Goal: Information Seeking & Learning: Learn about a topic

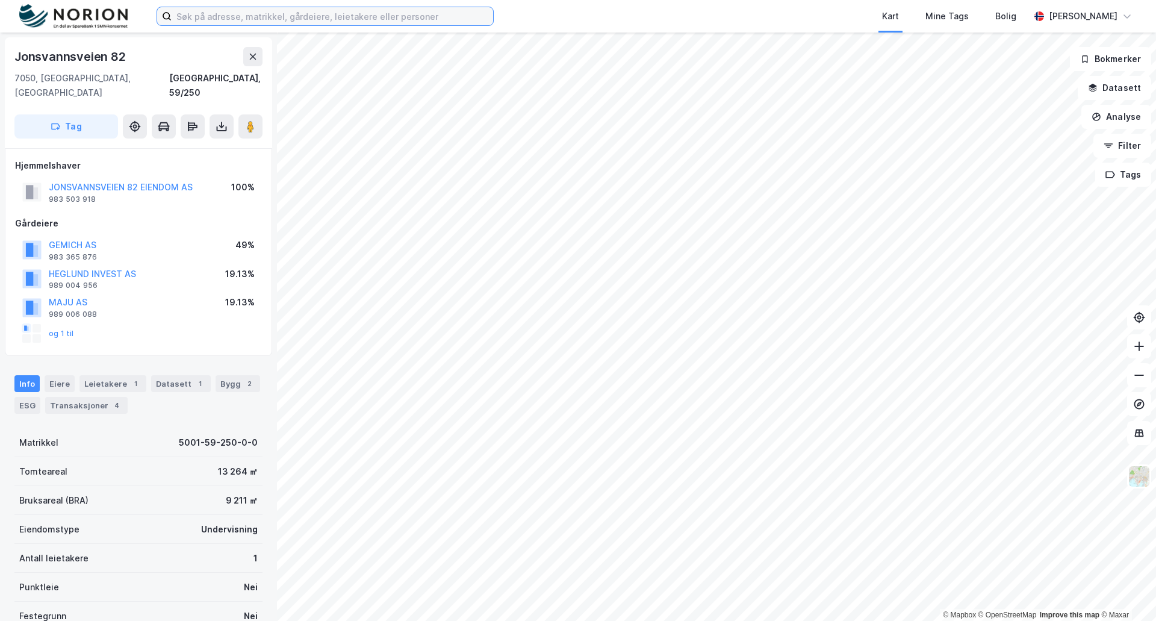
click at [205, 17] on input at bounding box center [333, 16] width 322 height 18
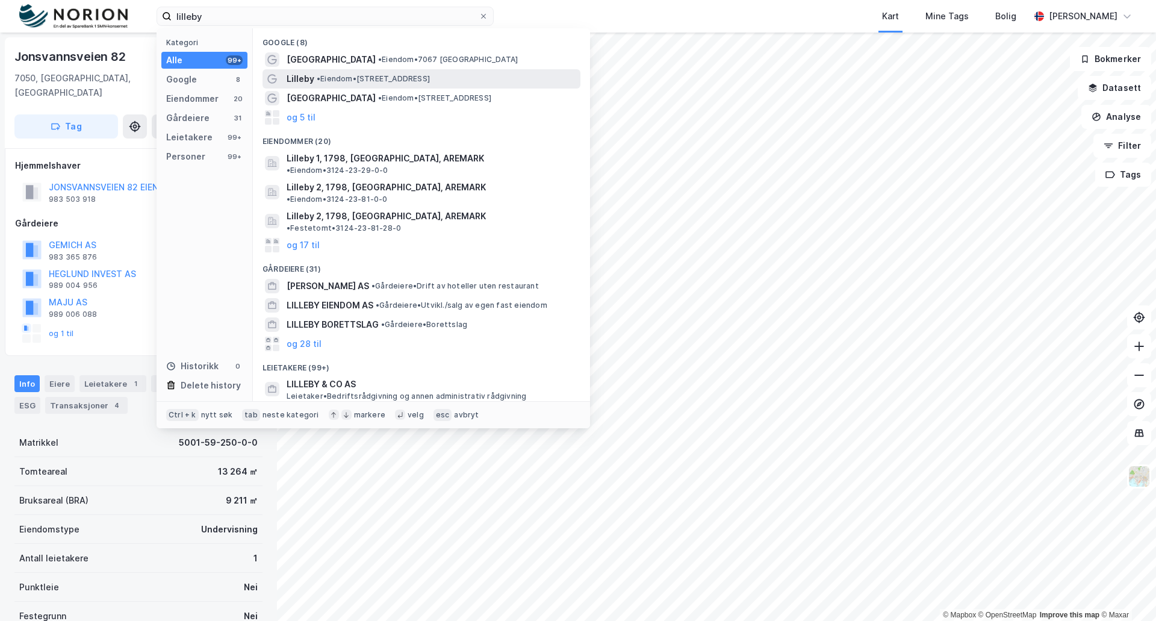
click at [347, 76] on span "• Eiendom • [STREET_ADDRESS]" at bounding box center [373, 79] width 113 height 10
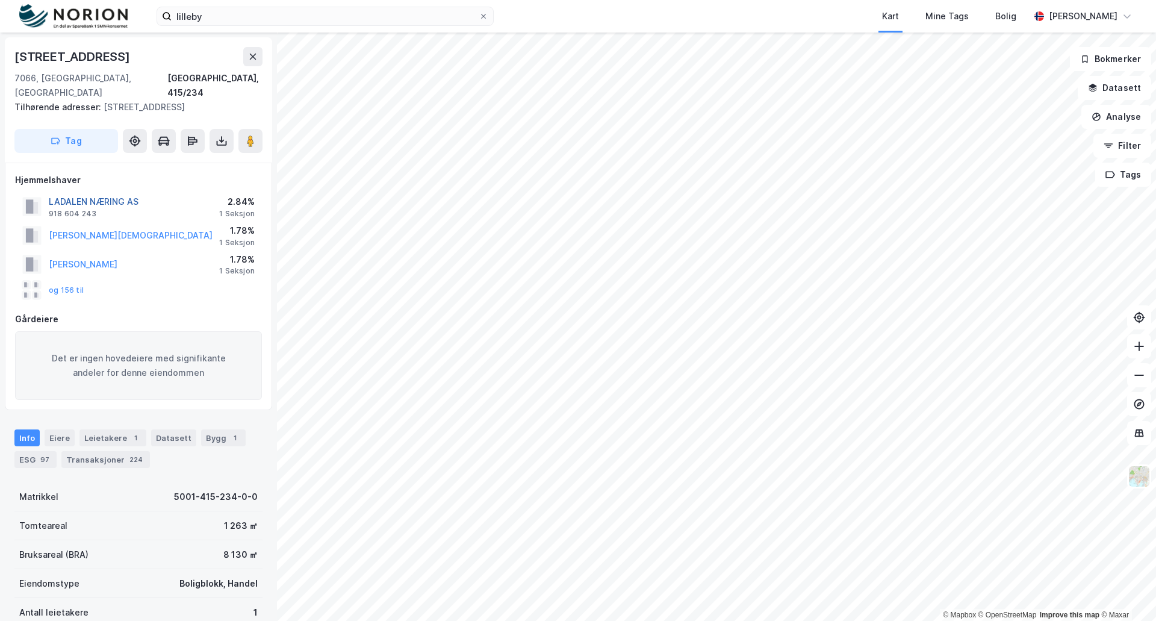
click at [0, 0] on button "LADALEN NÆRING AS" at bounding box center [0, 0] width 0 height 0
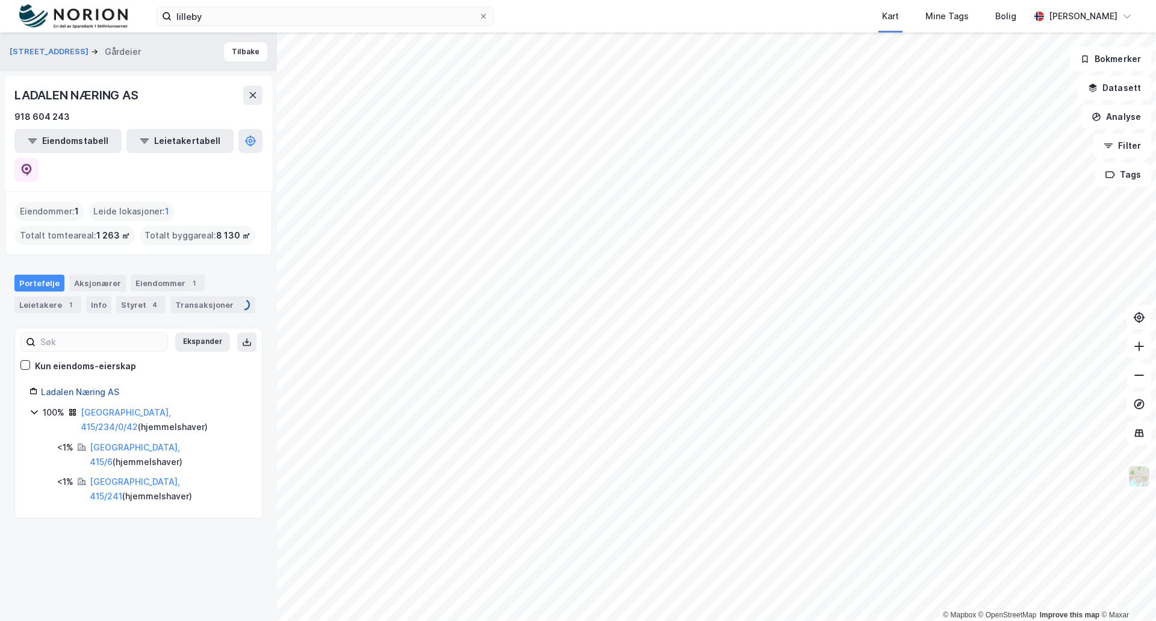
click at [61, 387] on link "Ladalen Næring AS" at bounding box center [80, 392] width 78 height 10
click at [149, 299] on div "4" at bounding box center [155, 305] width 12 height 12
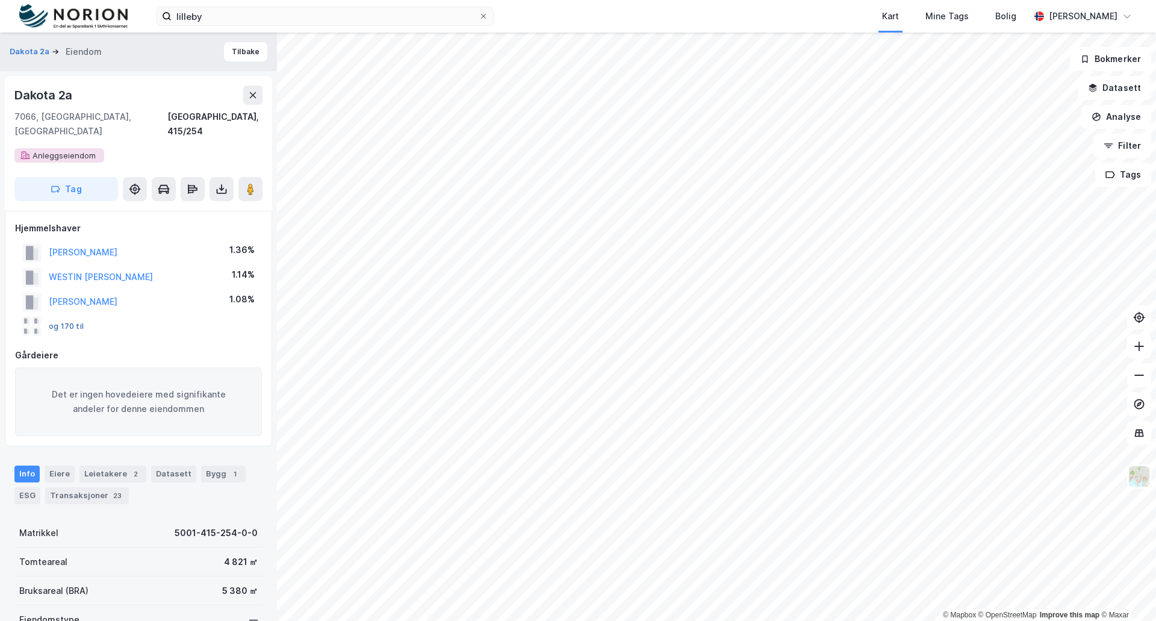
click at [0, 0] on button "og 170 til" at bounding box center [0, 0] width 0 height 0
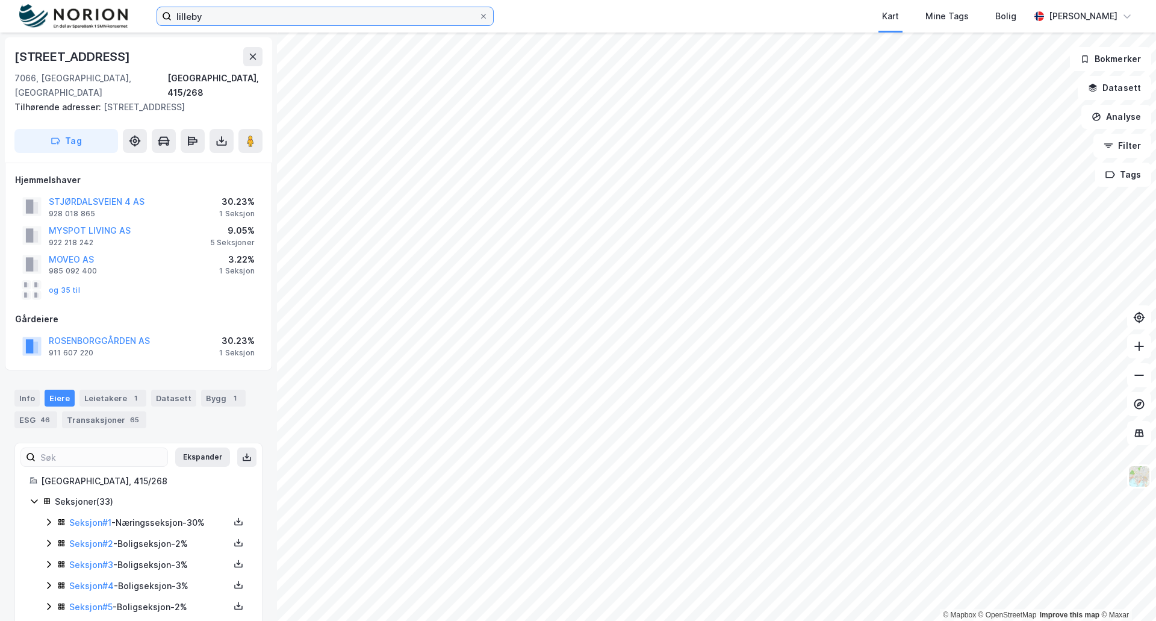
click at [216, 21] on input "lilleby" at bounding box center [325, 16] width 307 height 18
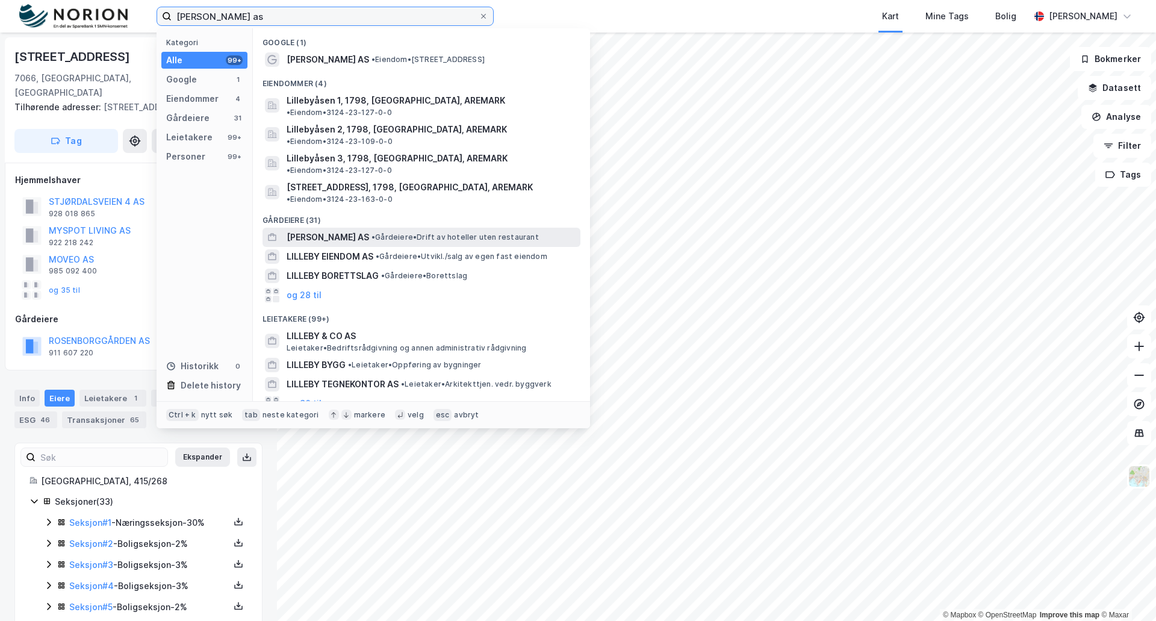
type input "[PERSON_NAME] as"
click at [319, 230] on span "[PERSON_NAME] AS" at bounding box center [328, 237] width 83 height 14
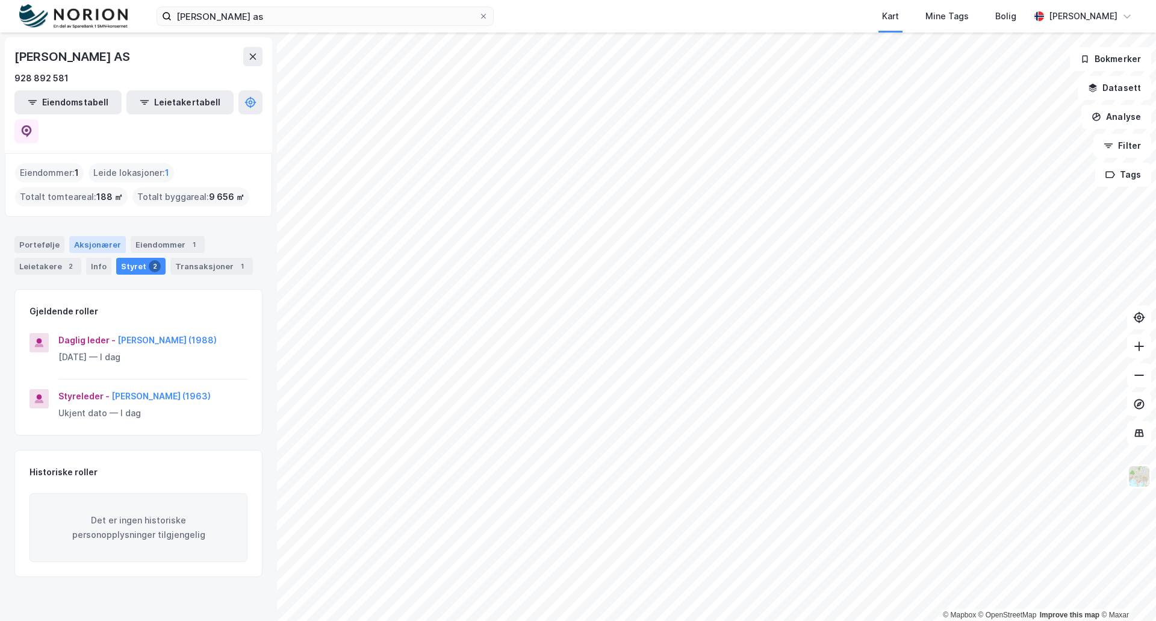
click at [85, 236] on div "Aksjonærer" at bounding box center [97, 244] width 57 height 17
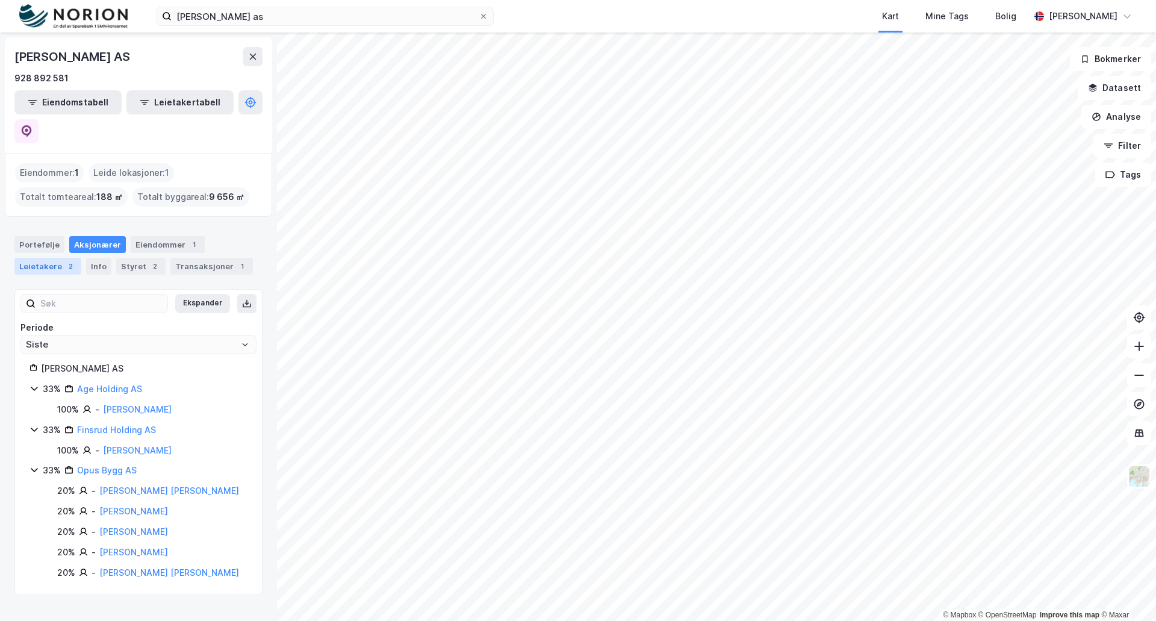
click at [45, 258] on div "Leietakere 2" at bounding box center [47, 266] width 67 height 17
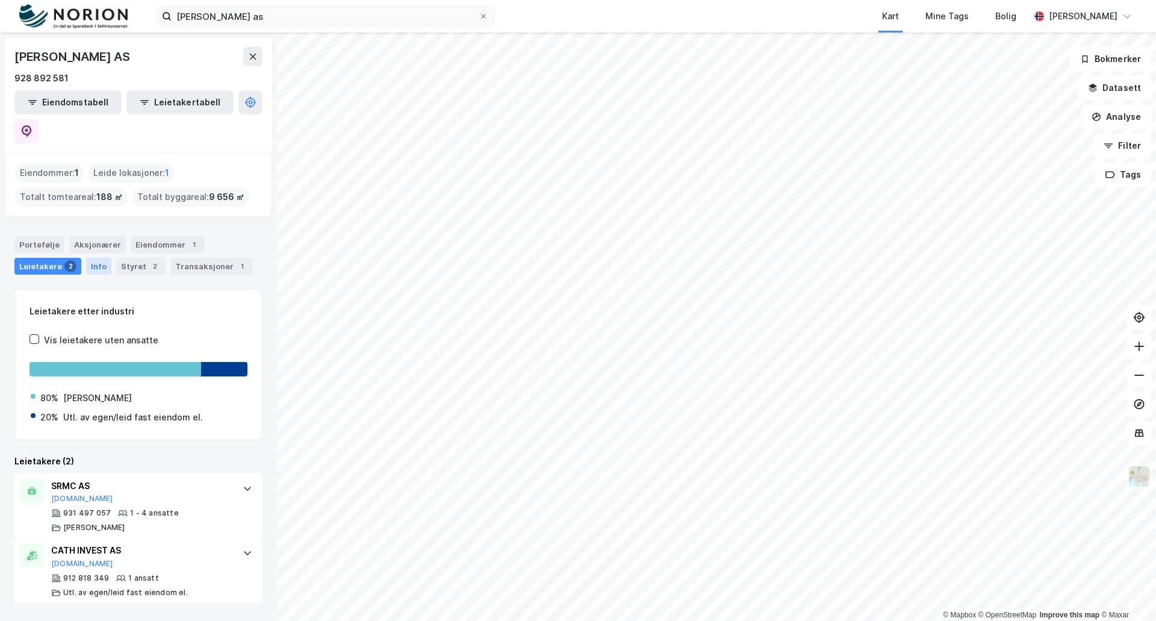
click at [98, 258] on div "Info" at bounding box center [98, 266] width 25 height 17
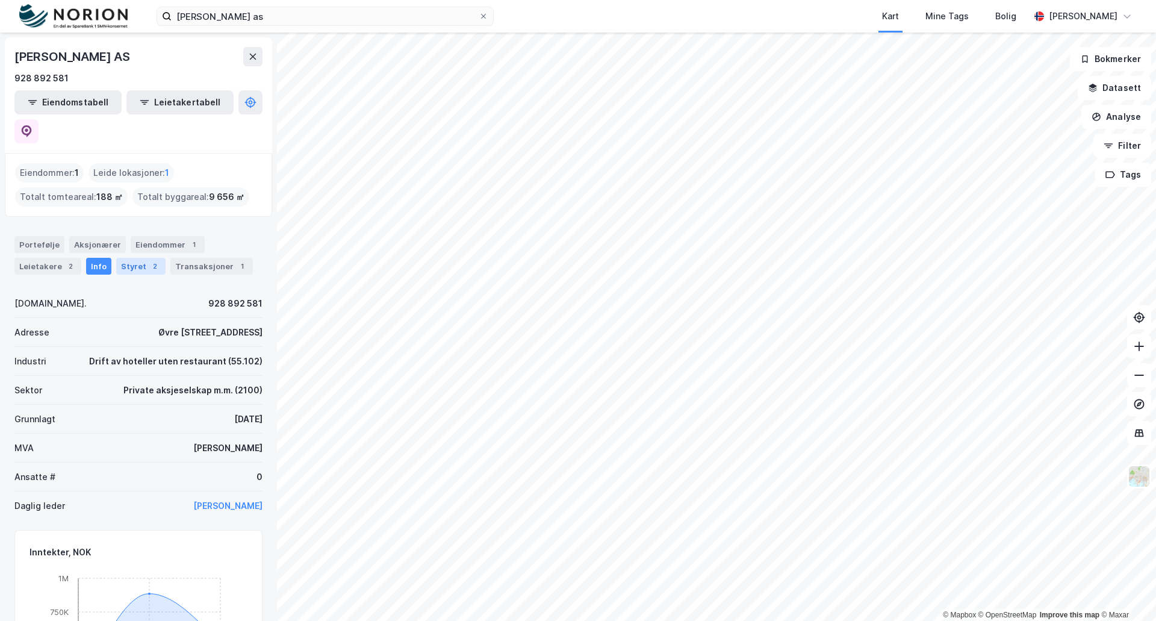
click at [124, 258] on div "Styret 2" at bounding box center [140, 266] width 49 height 17
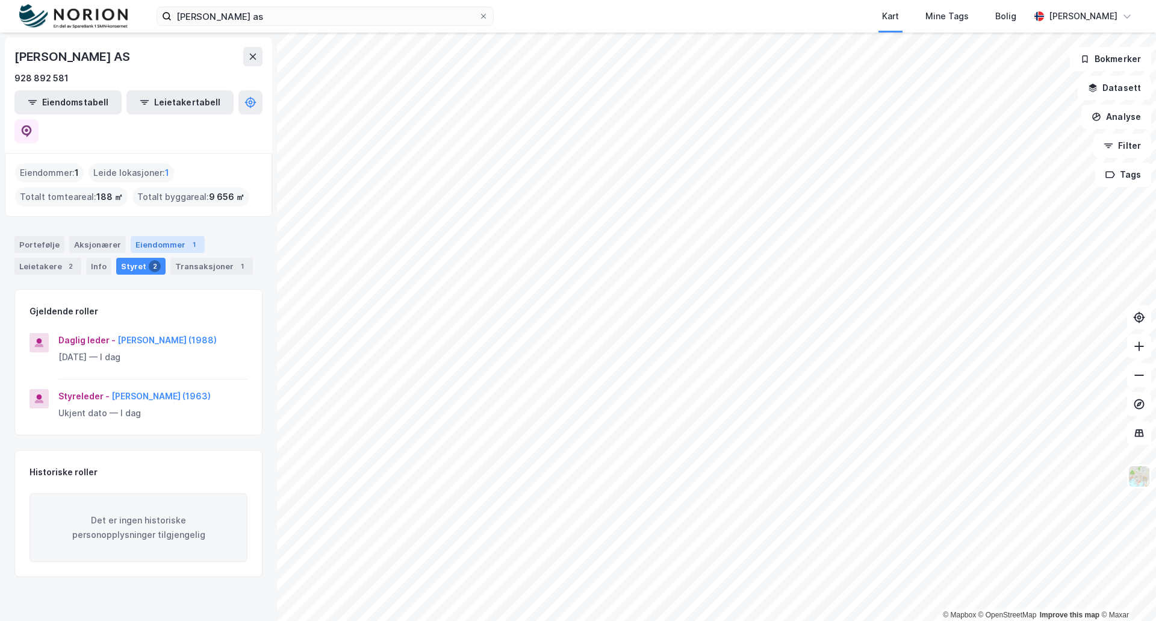
click at [166, 236] on div "Eiendommer 1" at bounding box center [168, 244] width 74 height 17
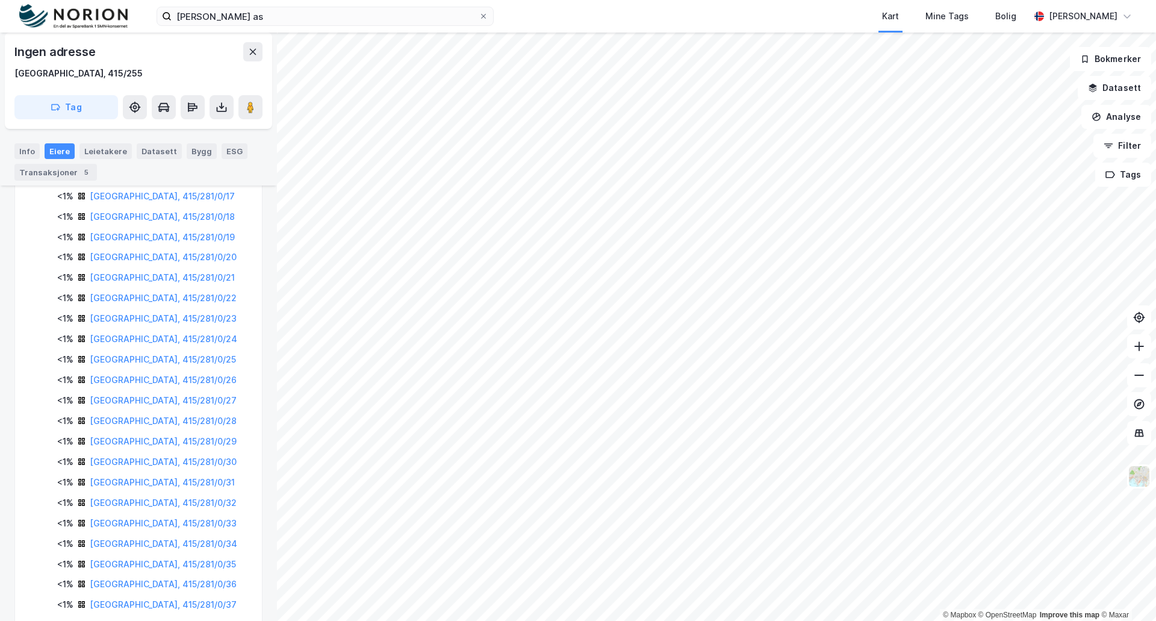
scroll to position [641, 0]
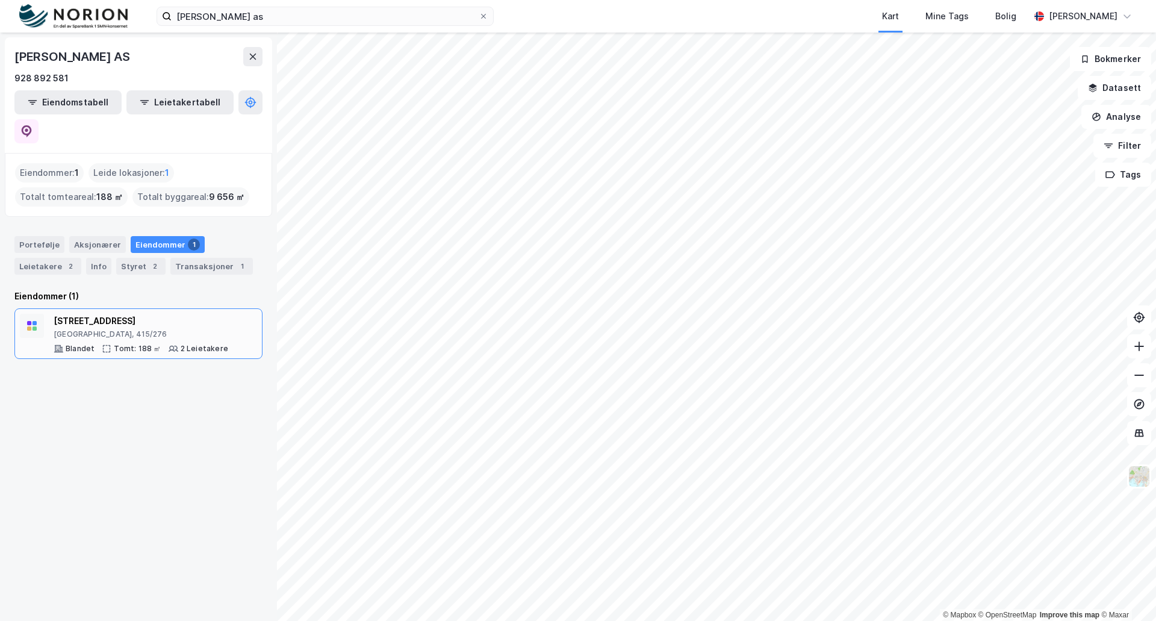
click at [78, 344] on div "Blandet" at bounding box center [80, 349] width 29 height 10
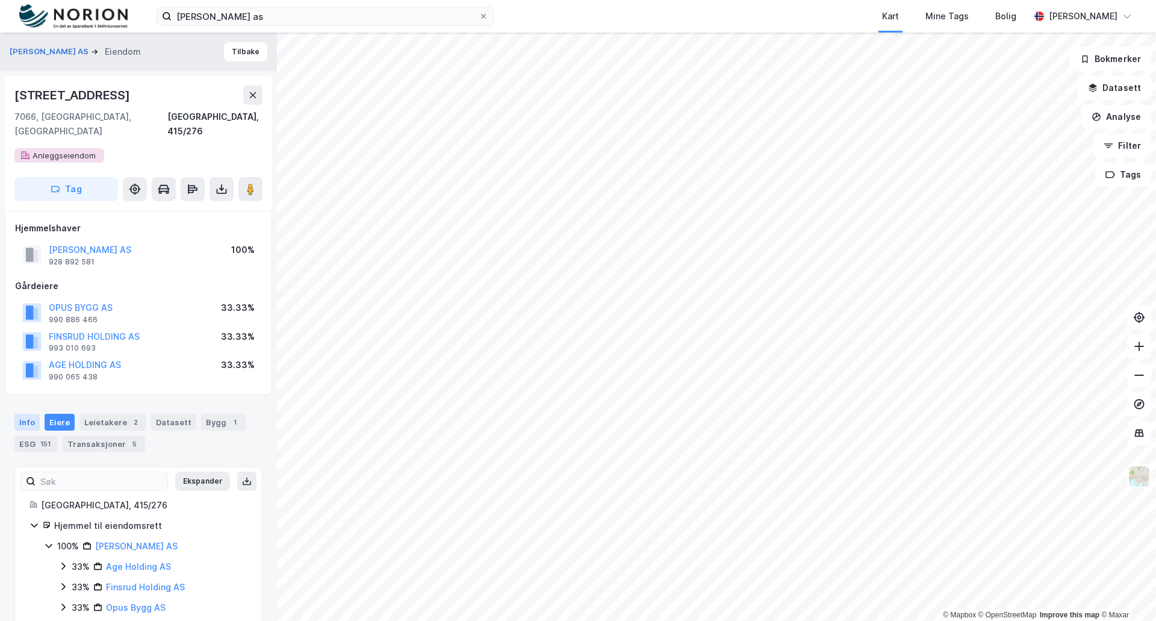
click at [28, 414] on div "Info" at bounding box center [26, 422] width 25 height 17
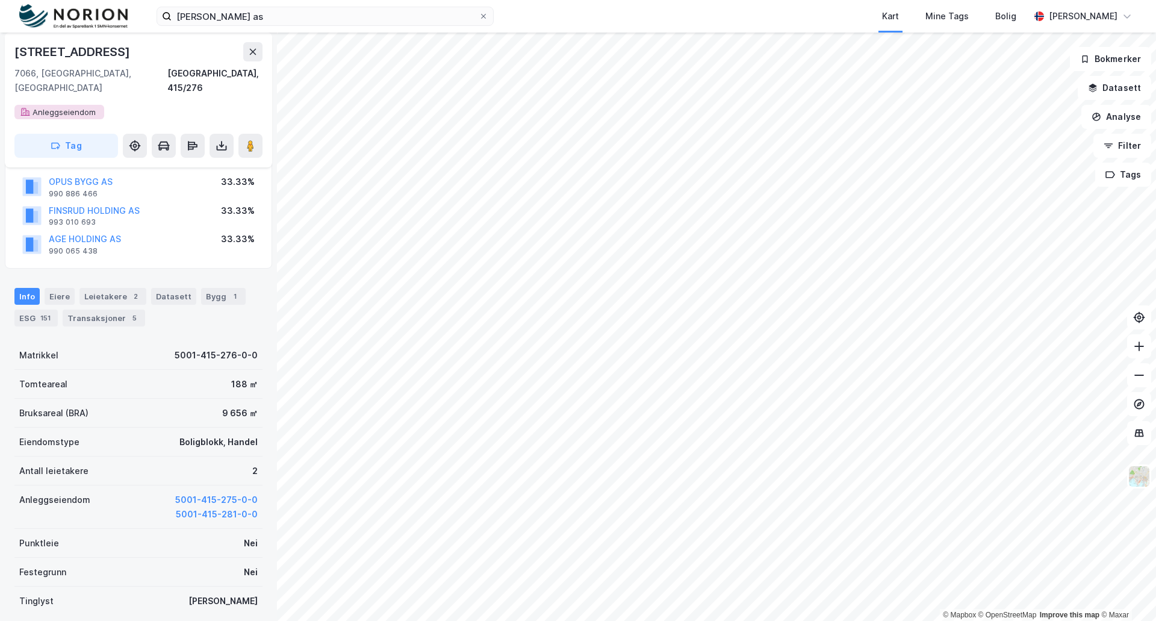
scroll to position [181, 0]
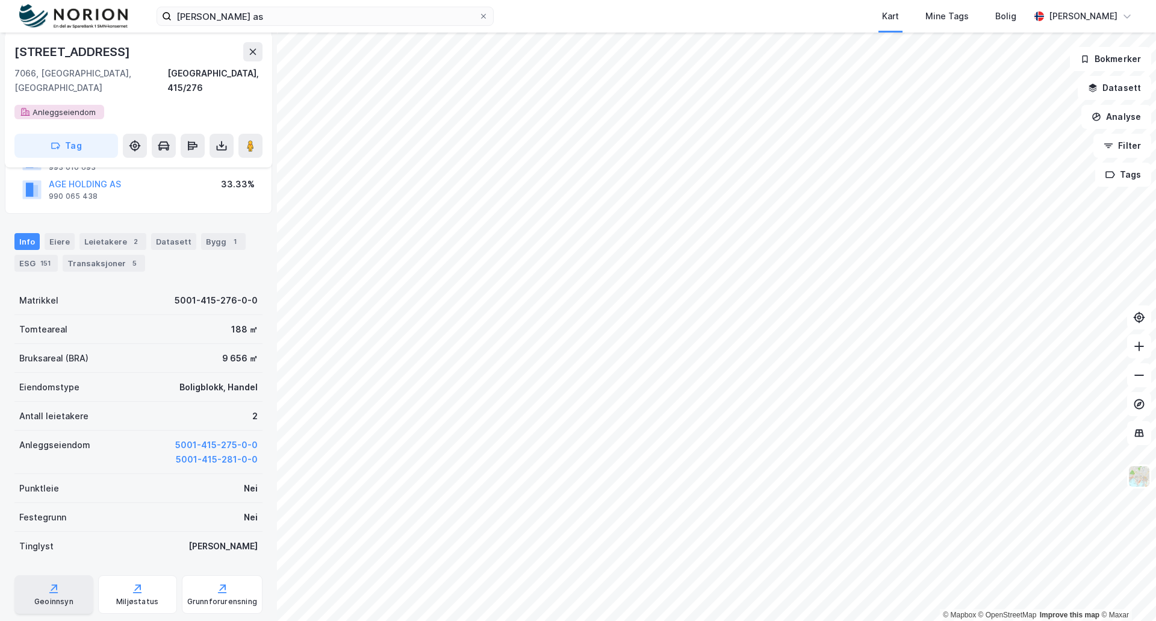
click at [48, 597] on div "Geoinnsyn" at bounding box center [53, 602] width 39 height 10
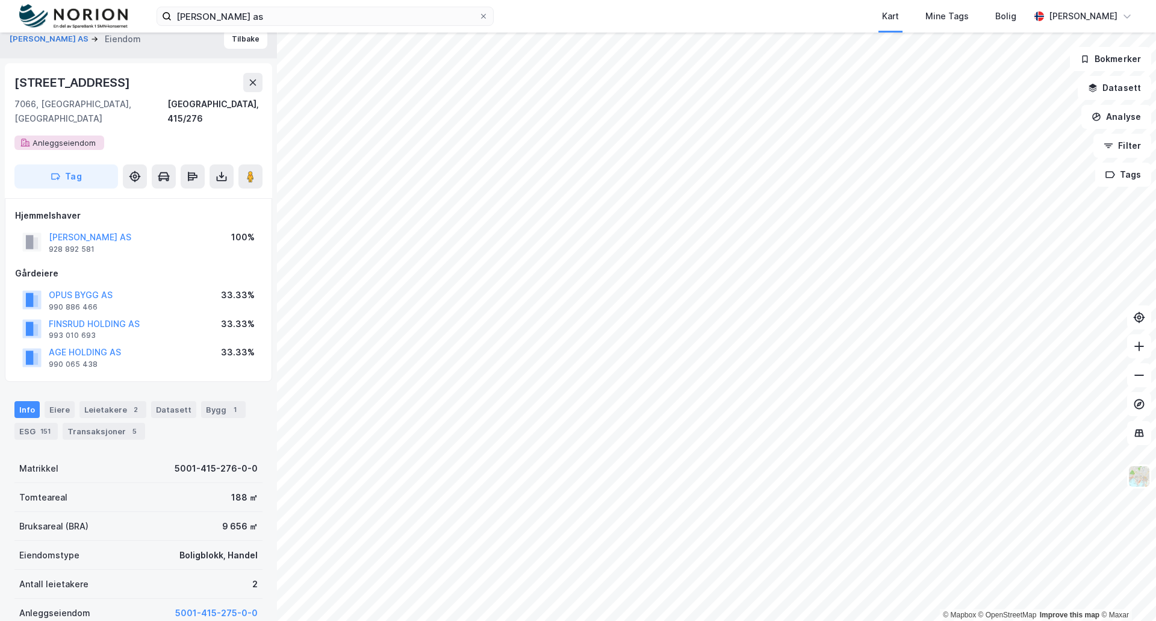
scroll to position [0, 0]
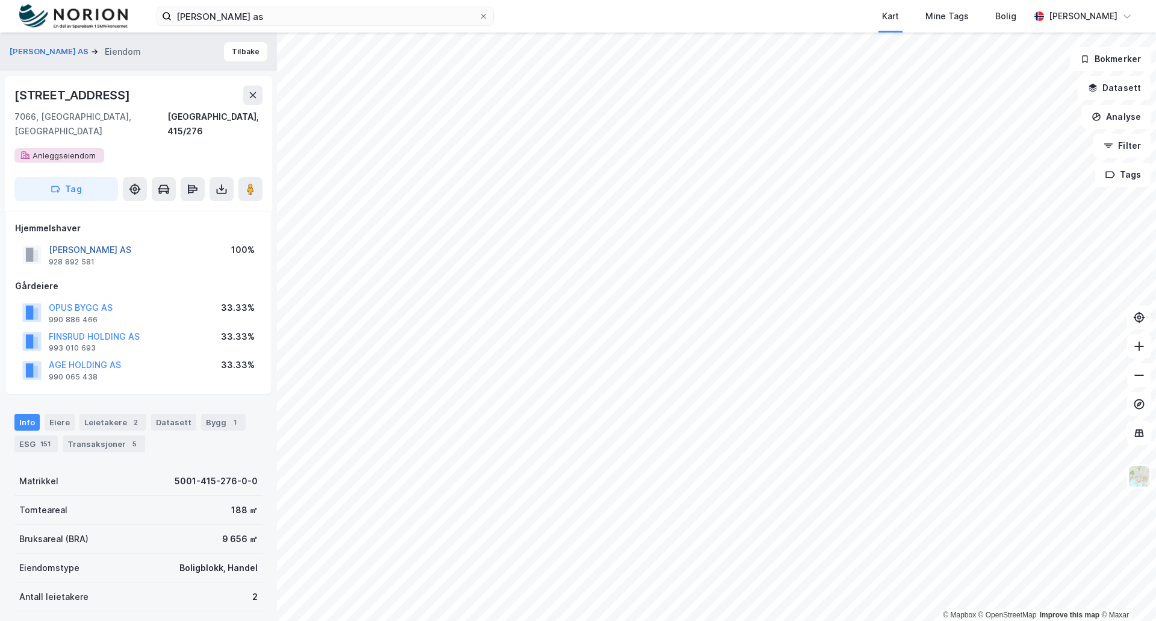
click at [0, 0] on button "[PERSON_NAME] AS" at bounding box center [0, 0] width 0 height 0
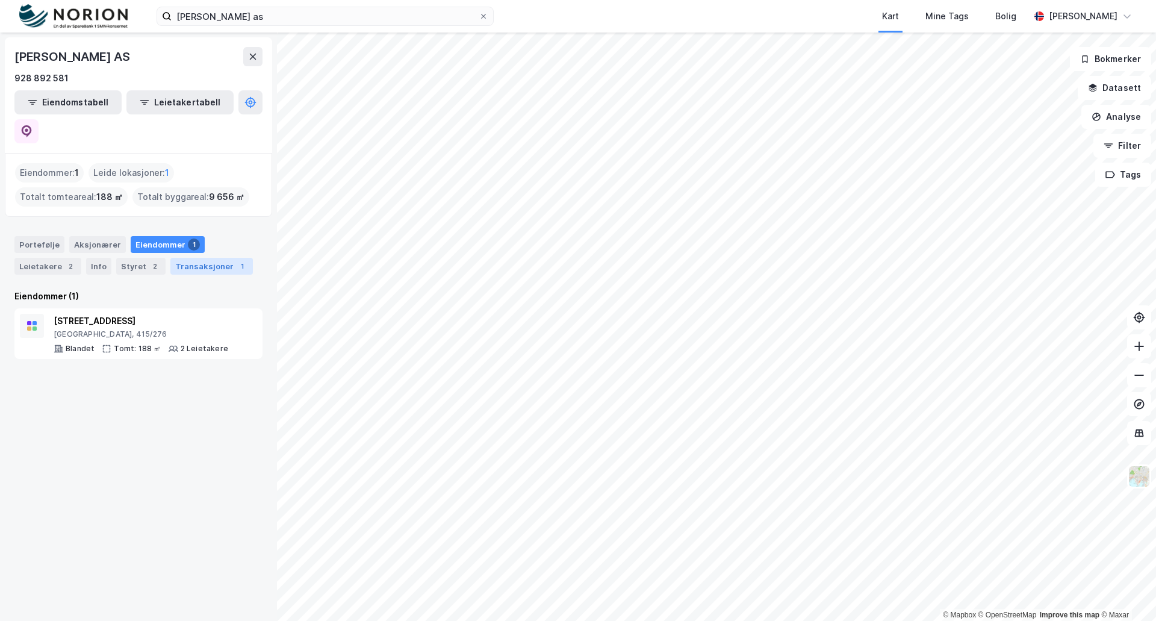
click at [196, 258] on div "Transaksjoner 1" at bounding box center [211, 266] width 83 height 17
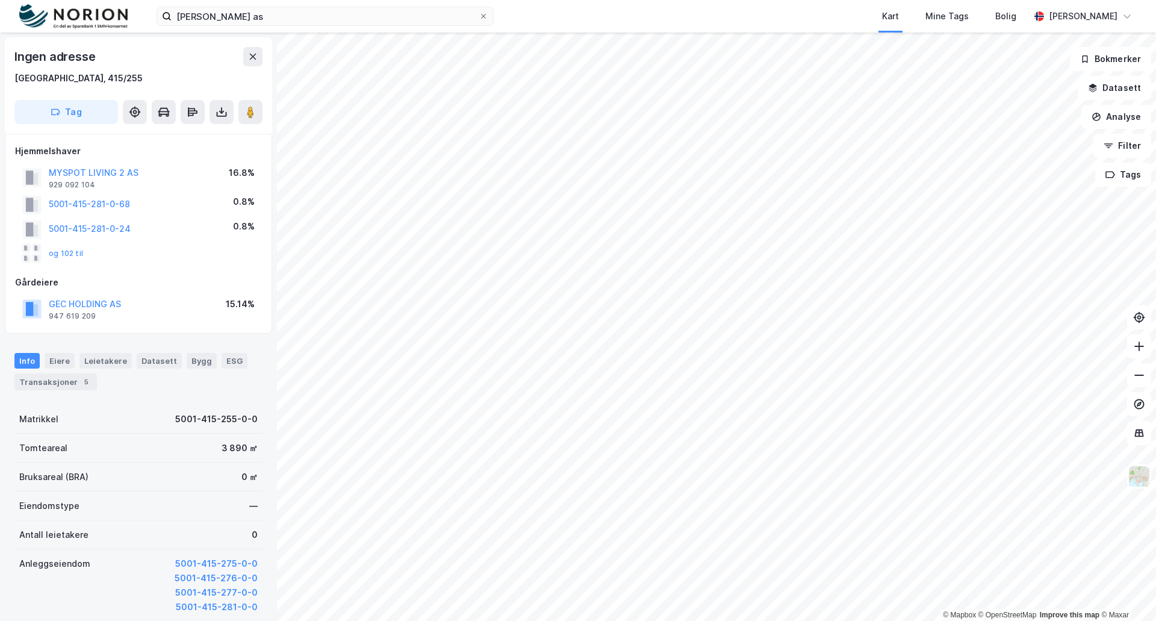
scroll to position [1, 0]
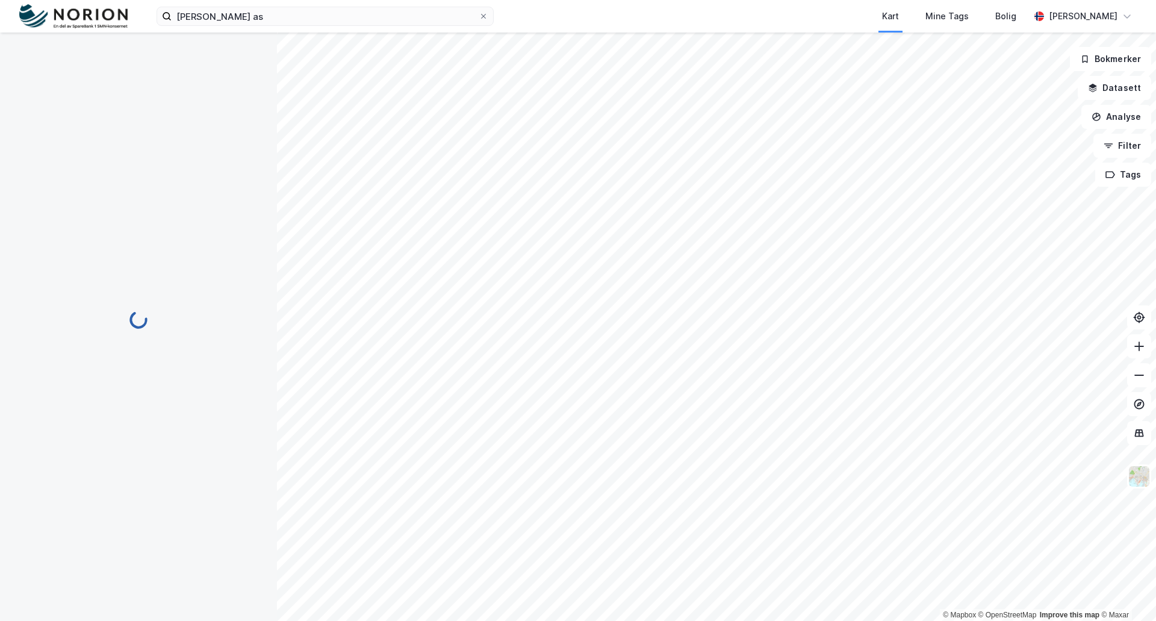
scroll to position [1, 0]
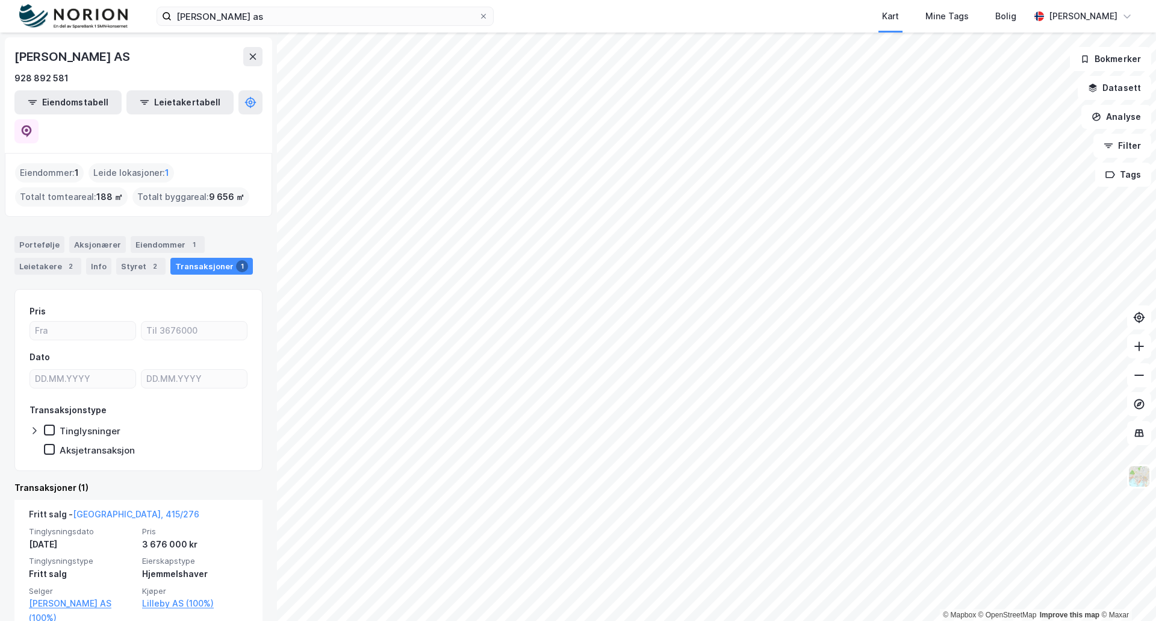
click at [49, 163] on div "Eiendommer : 1" at bounding box center [49, 172] width 69 height 19
click at [149, 236] on div "Eiendommer 1" at bounding box center [168, 244] width 74 height 17
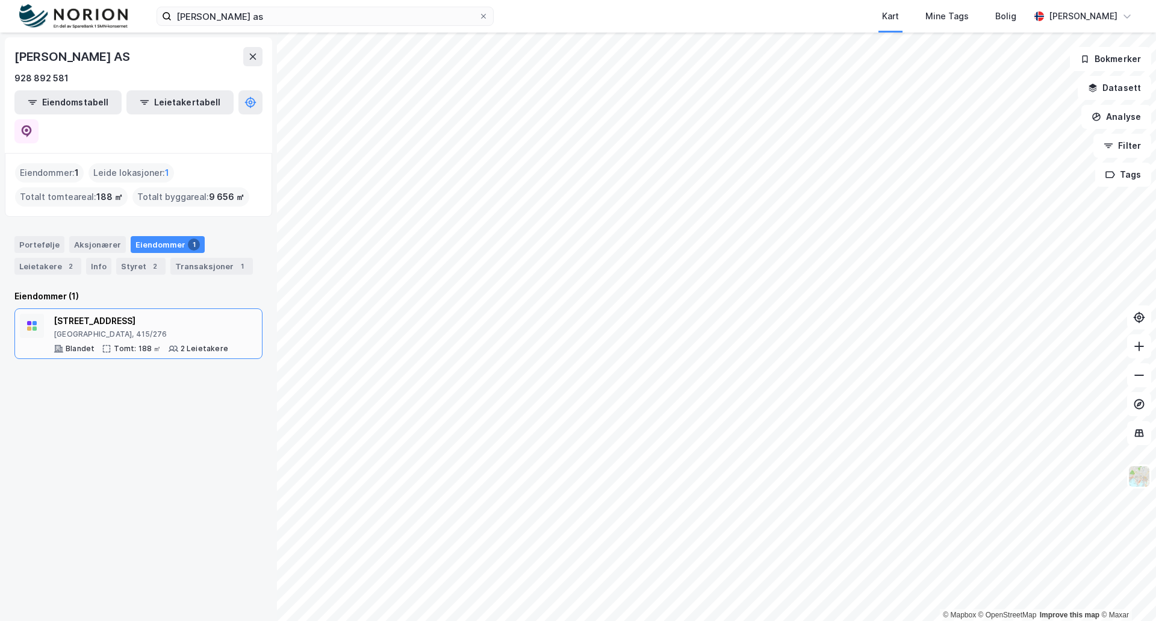
click at [103, 329] on div "[GEOGRAPHIC_DATA], 415/276" at bounding box center [141, 334] width 175 height 10
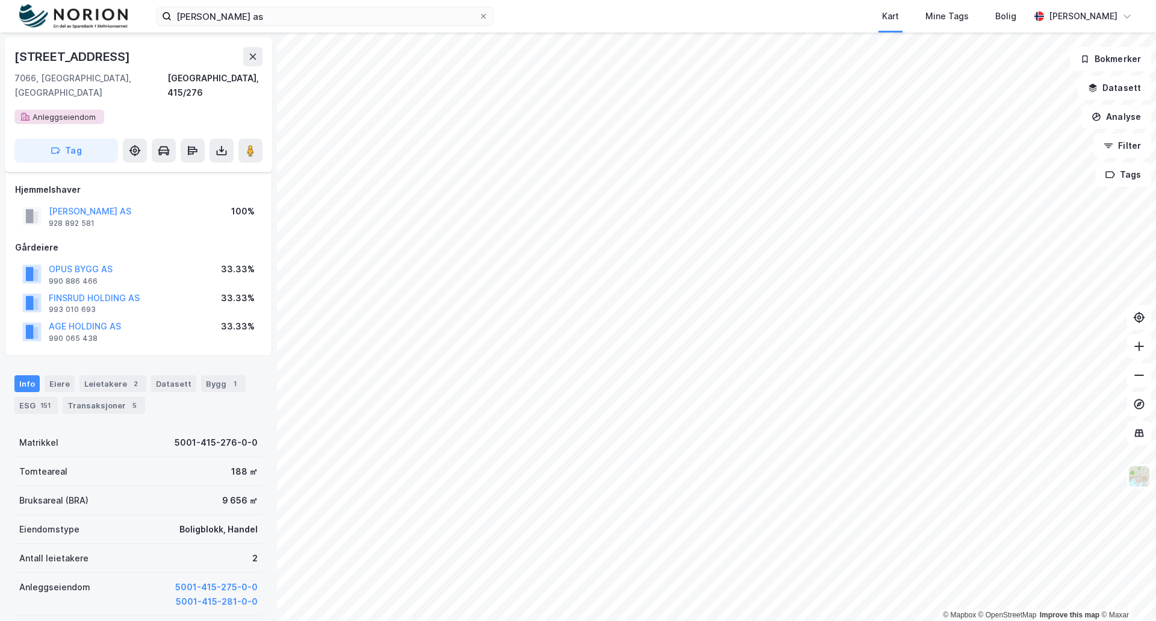
scroll to position [35, 0]
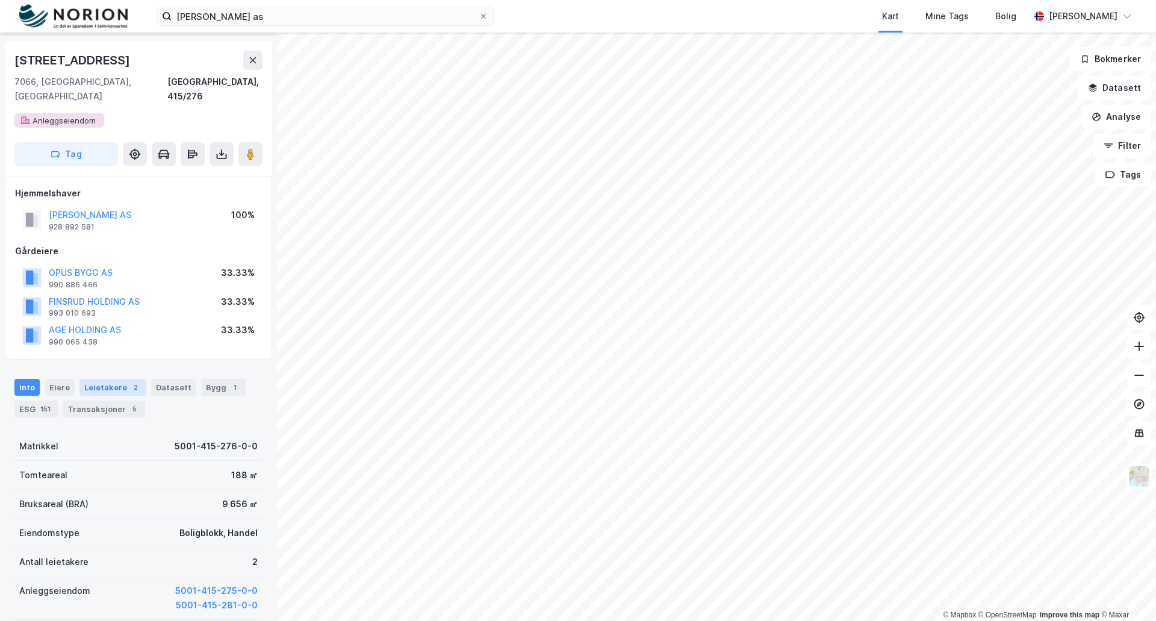
click at [111, 379] on div "Leietakere 2" at bounding box center [112, 387] width 67 height 17
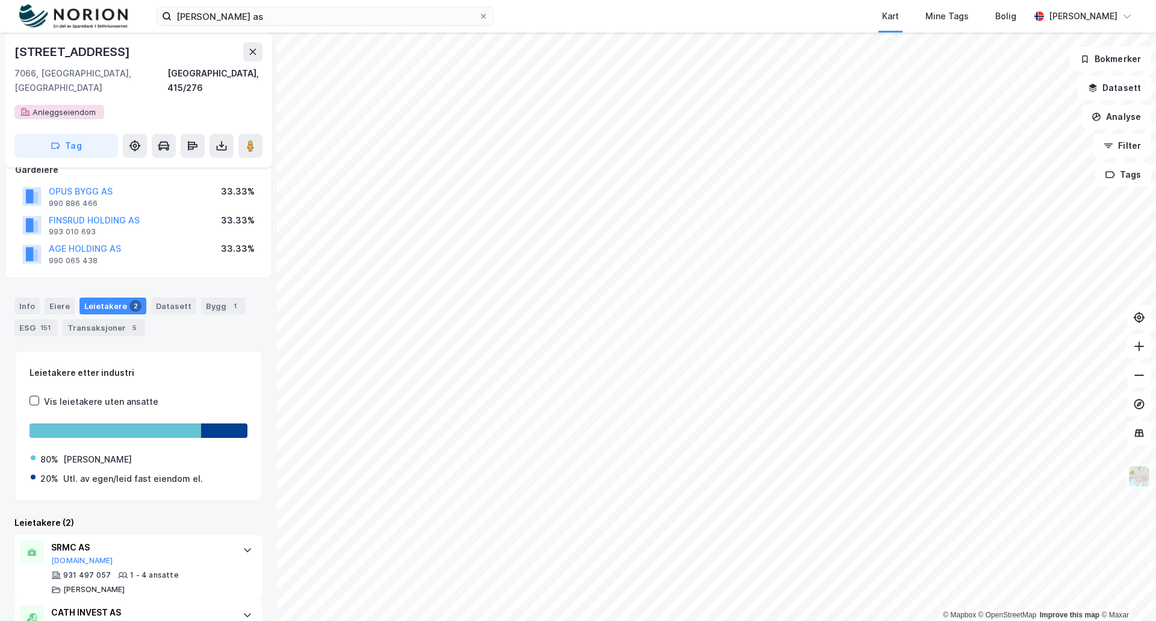
scroll to position [40, 0]
